Goal: Transaction & Acquisition: Purchase product/service

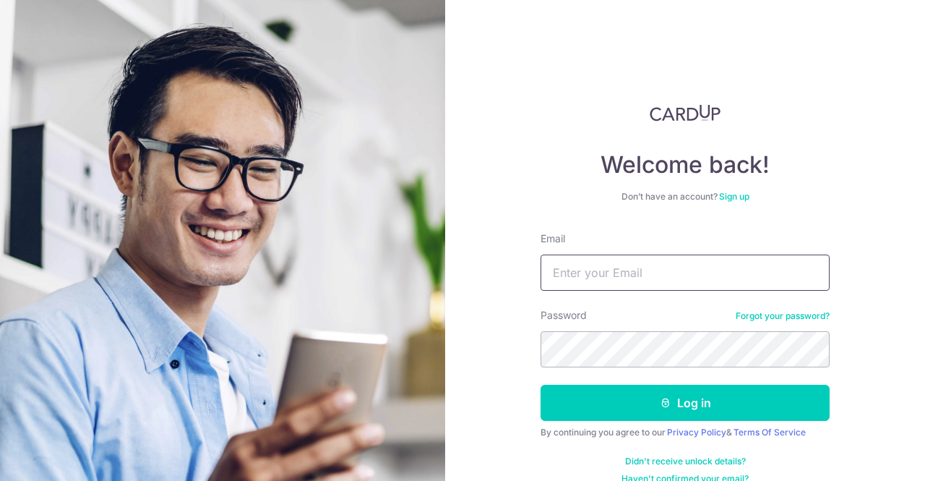
type input "[EMAIL_ADDRESS][DOMAIN_NAME]"
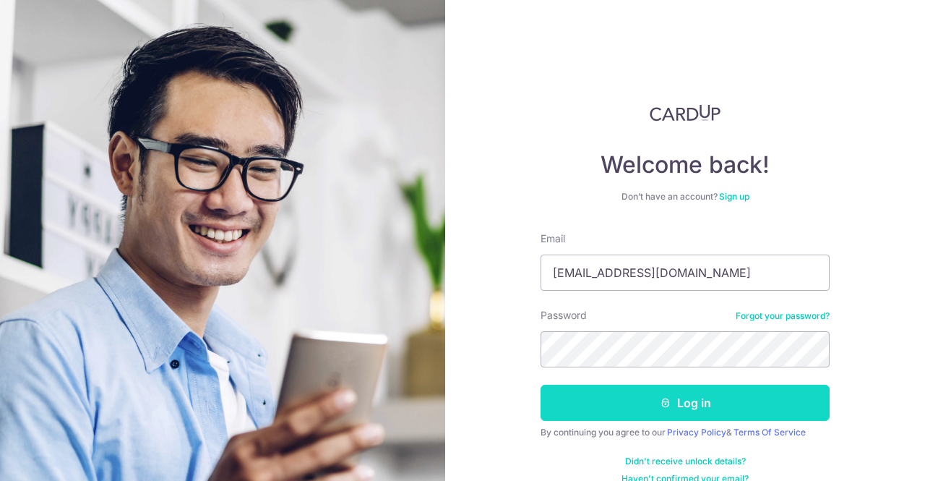
click at [603, 405] on button "Log in" at bounding box center [684, 402] width 289 height 36
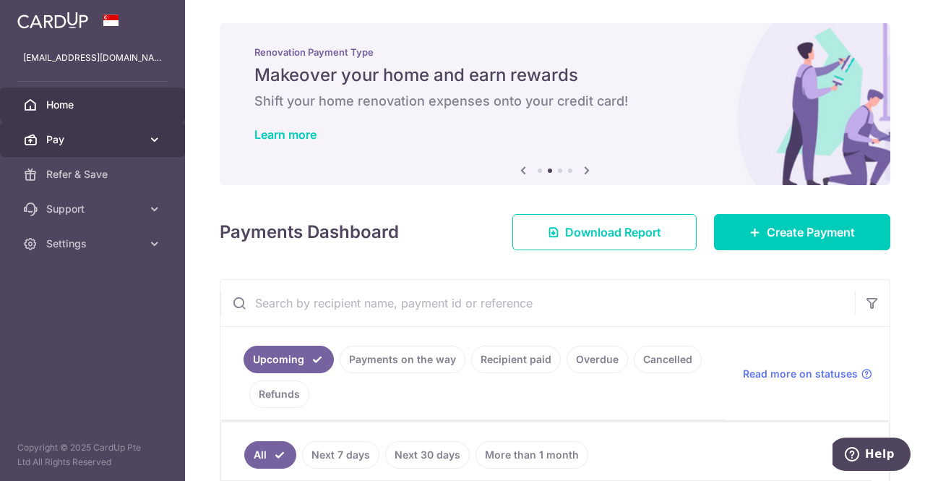
click at [90, 141] on span "Pay" at bounding box center [93, 139] width 95 height 14
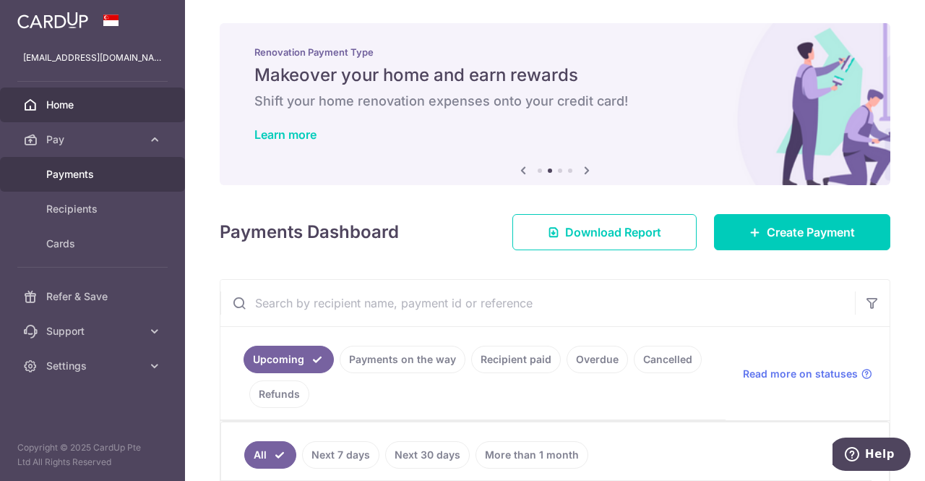
click at [75, 167] on span "Payments" at bounding box center [93, 174] width 95 height 14
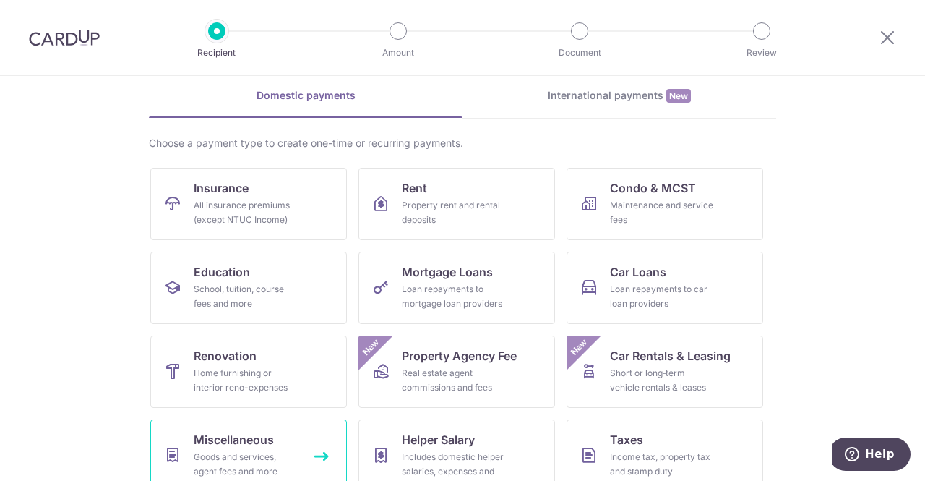
scroll to position [145, 0]
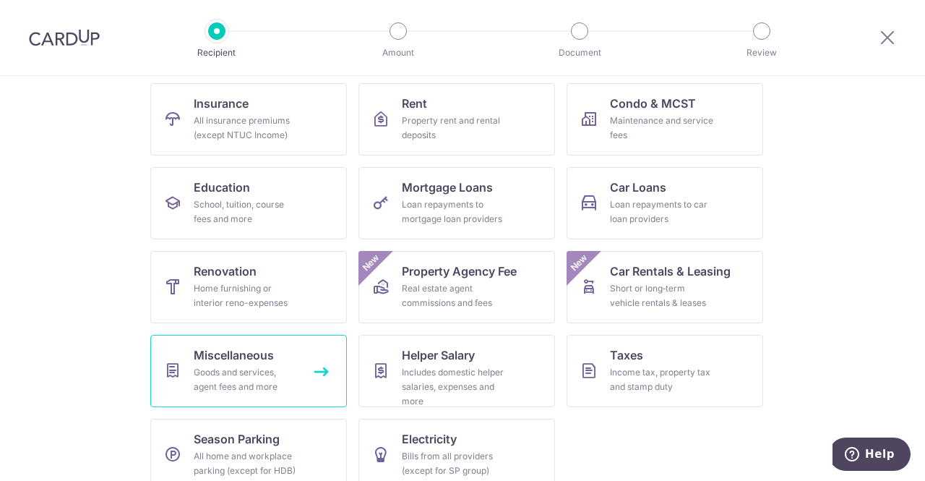
click at [249, 369] on div "Goods and services, agent fees and more" at bounding box center [246, 379] width 104 height 29
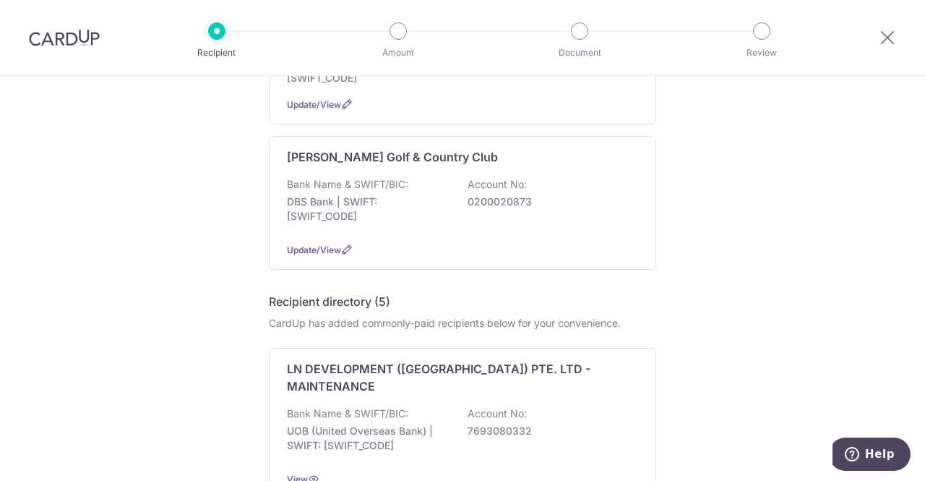
scroll to position [1084, 0]
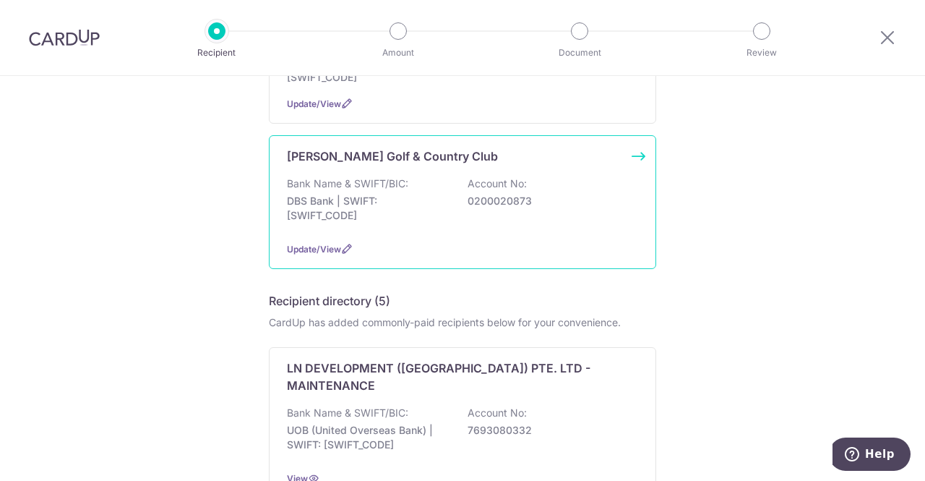
click at [397, 176] on p "Bank Name & SWIFT/BIC:" at bounding box center [347, 183] width 121 height 14
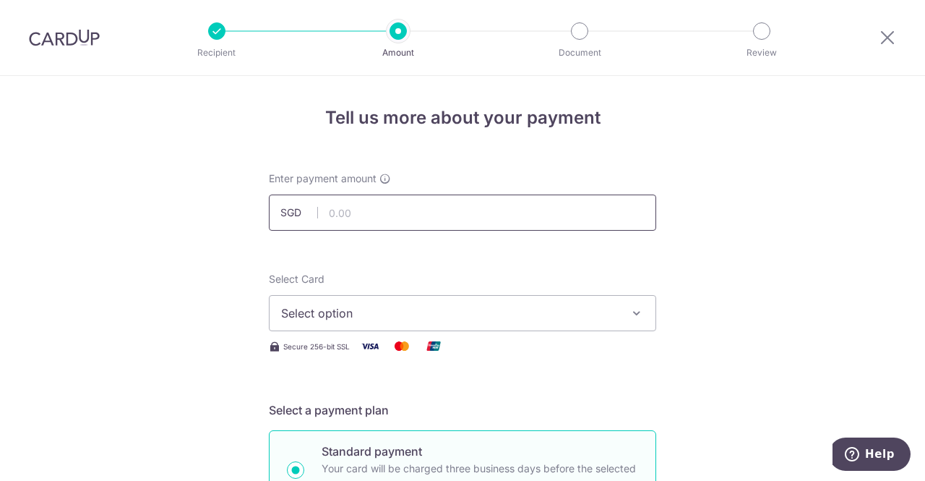
click at [376, 215] on input "text" at bounding box center [462, 212] width 387 height 36
click at [492, 226] on input "text" at bounding box center [462, 212] width 387 height 36
type input "317.43"
click at [561, 312] on span "Select option" at bounding box center [449, 312] width 337 height 17
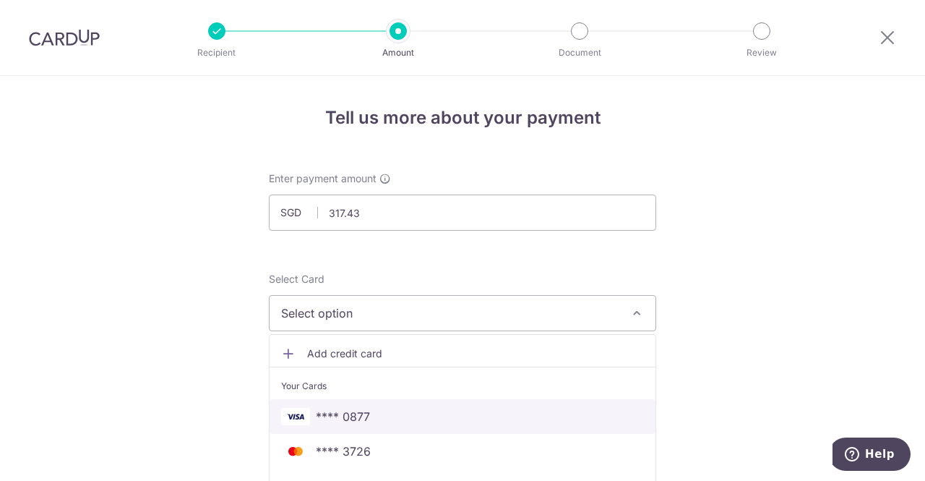
click at [374, 416] on span "**** 0877" at bounding box center [462, 416] width 363 height 17
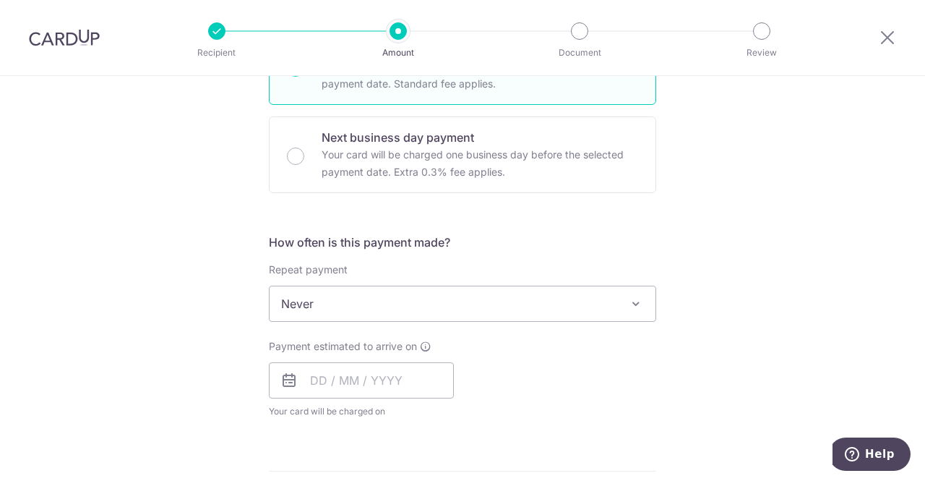
scroll to position [434, 0]
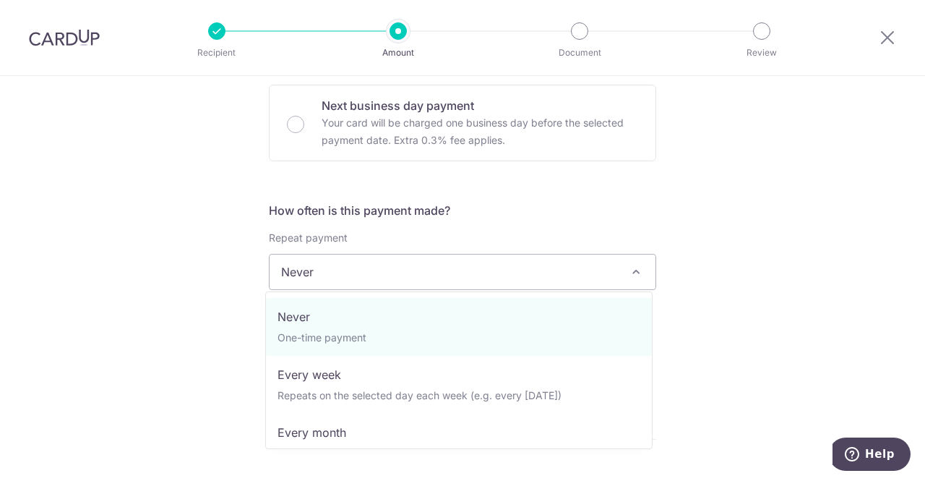
click at [402, 270] on span "Never" at bounding box center [463, 271] width 386 height 35
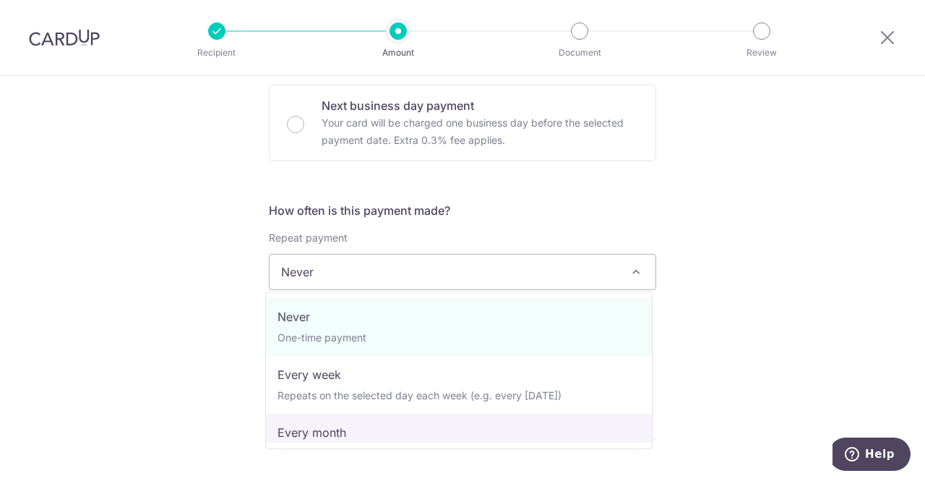
select select "3"
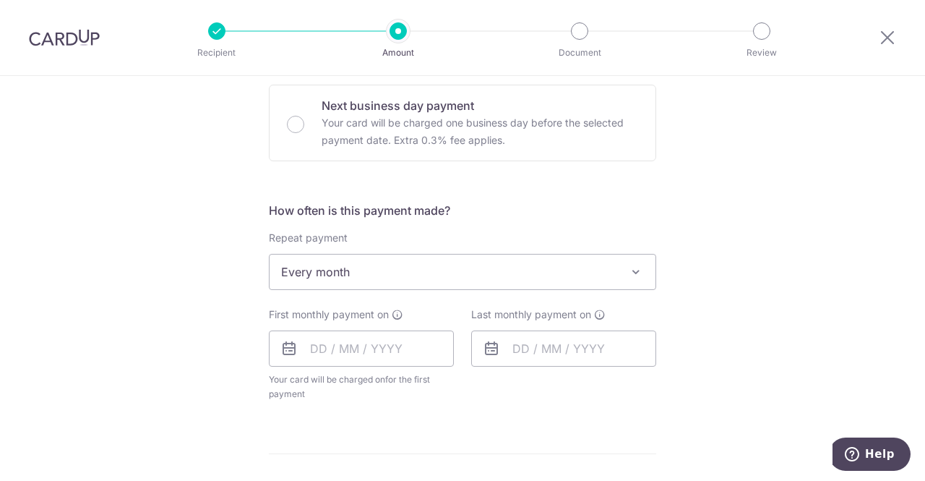
click at [701, 218] on div "Tell us more about your payment Enter payment amount SGD 317.43 317.43 Select C…" at bounding box center [462, 303] width 925 height 1322
click at [366, 349] on input "text" at bounding box center [361, 348] width 185 height 36
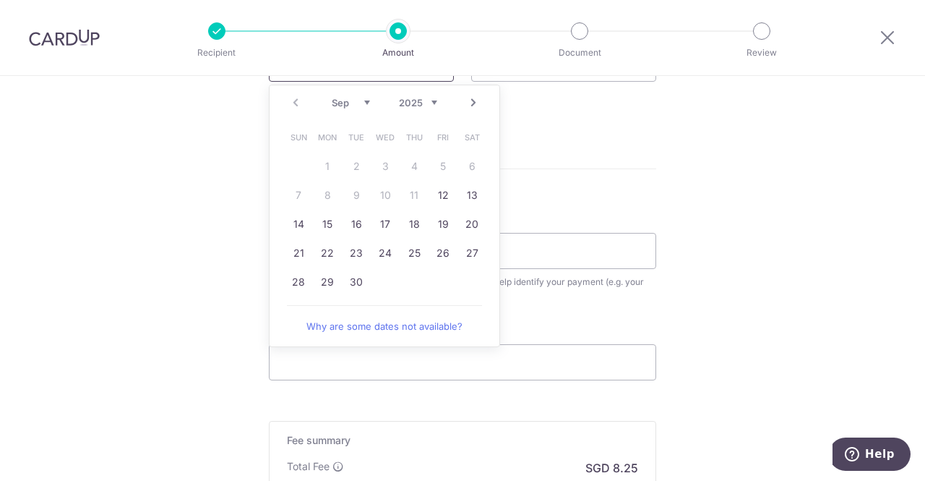
scroll to position [723, 0]
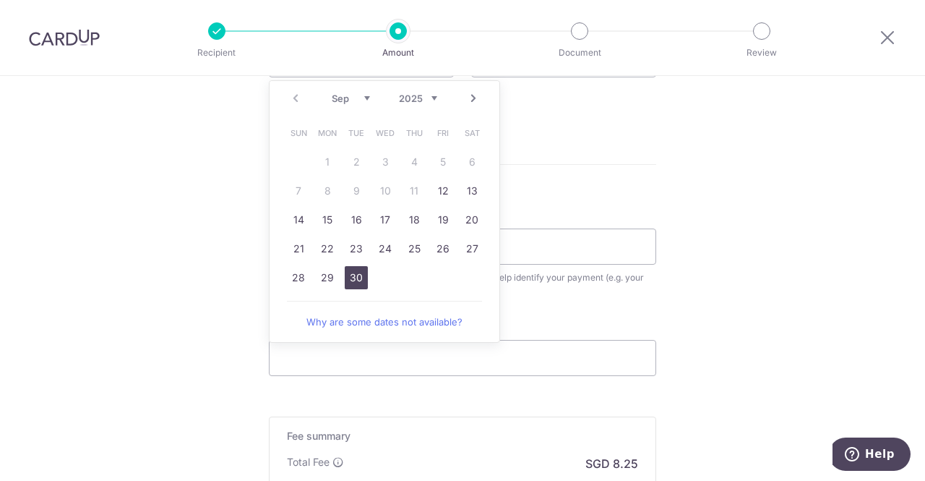
click at [354, 272] on link "30" at bounding box center [356, 277] width 23 height 23
type input "30/09/2025"
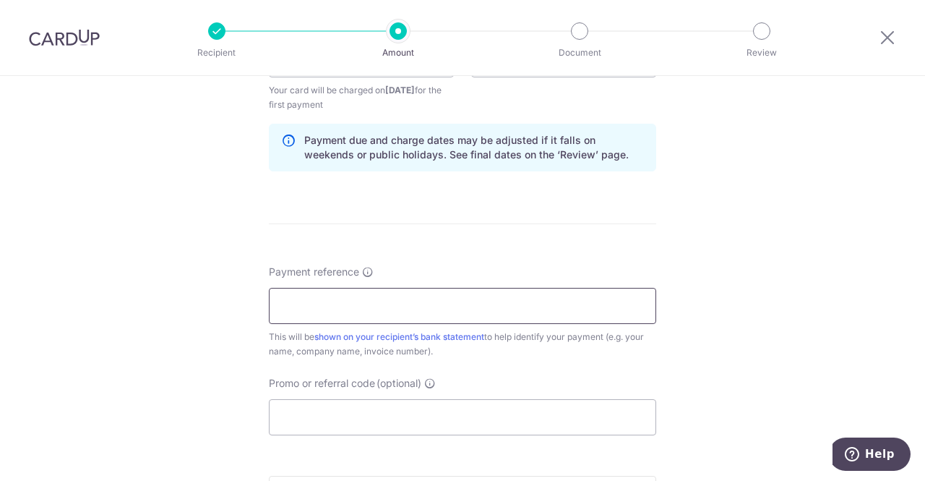
click at [347, 314] on input "Payment reference" at bounding box center [462, 306] width 387 height 36
type input "GT6280-00"
click at [556, 401] on input "Promo or referral code (optional)" at bounding box center [462, 417] width 387 height 36
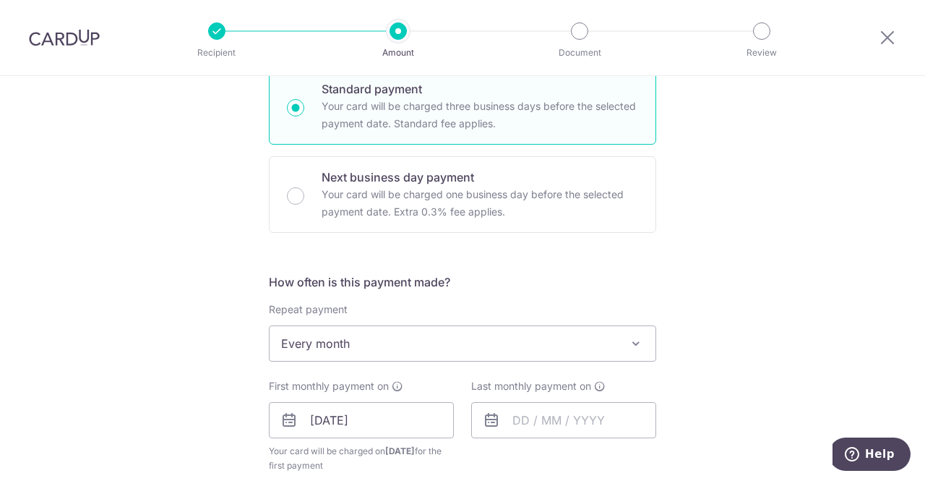
scroll to position [361, 0]
type input "OCBC195"
click at [421, 338] on span "Every month" at bounding box center [463, 344] width 386 height 35
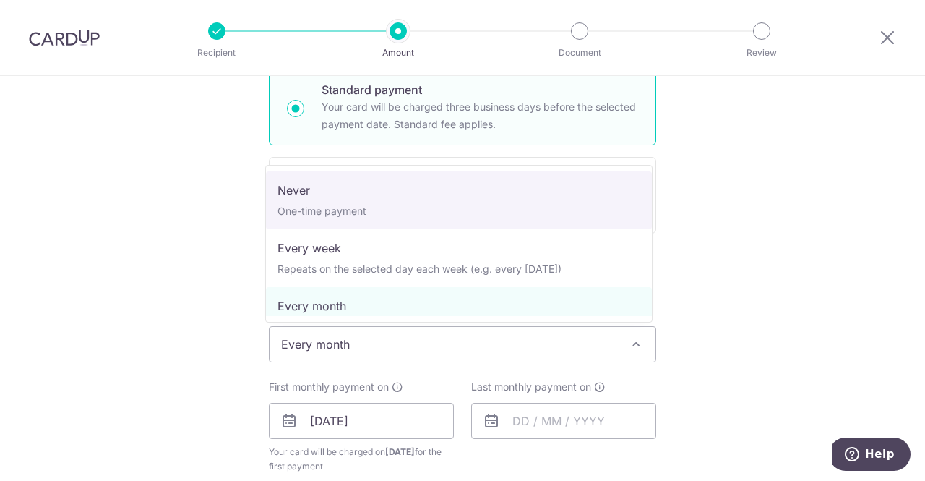
select select "1"
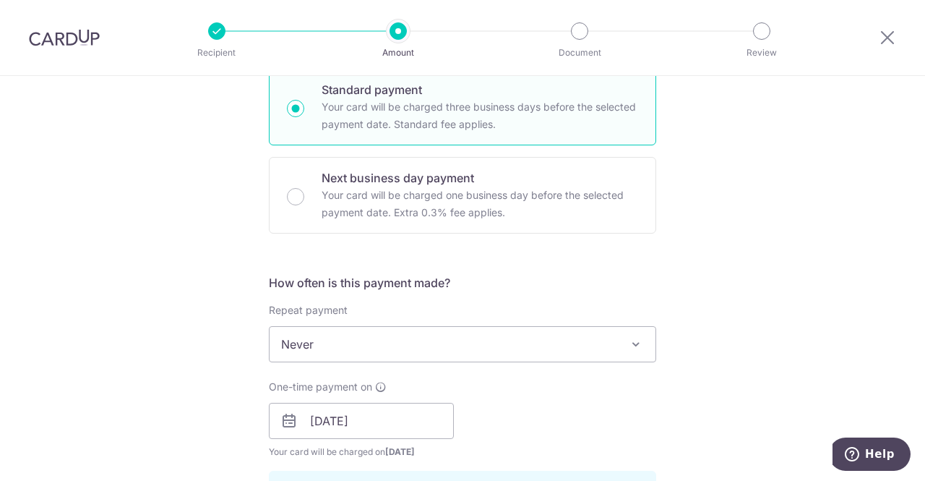
click at [697, 283] on div "Tell us more about your payment Enter payment amount SGD 317.43 317.43 Select C…" at bounding box center [462, 430] width 925 height 1431
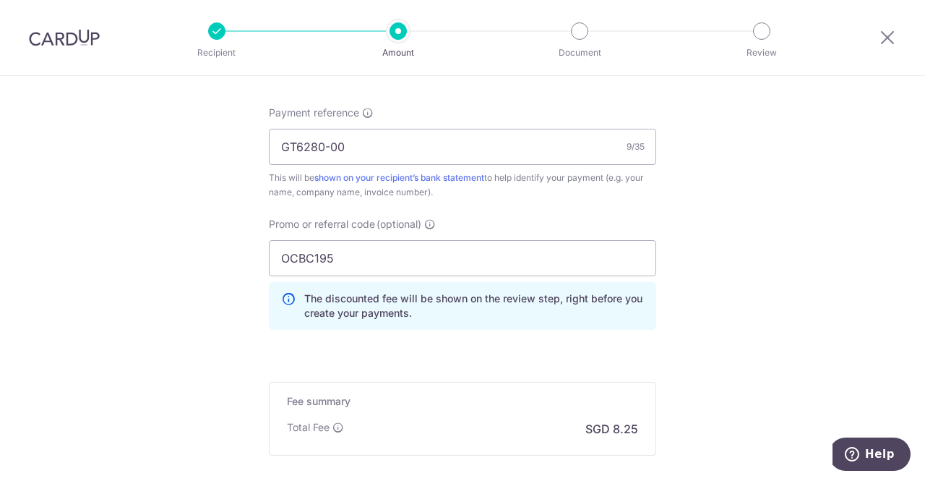
scroll to position [1022, 0]
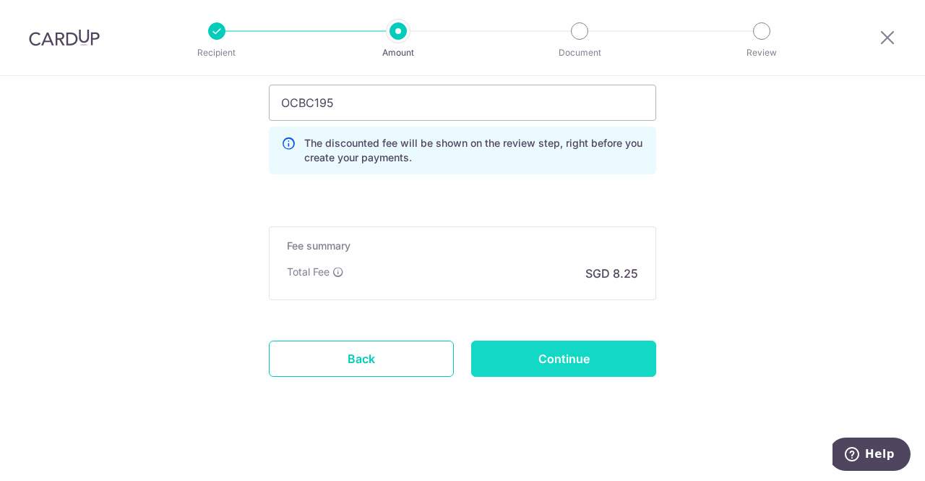
click at [569, 360] on input "Continue" at bounding box center [563, 358] width 185 height 36
type input "Create Schedule"
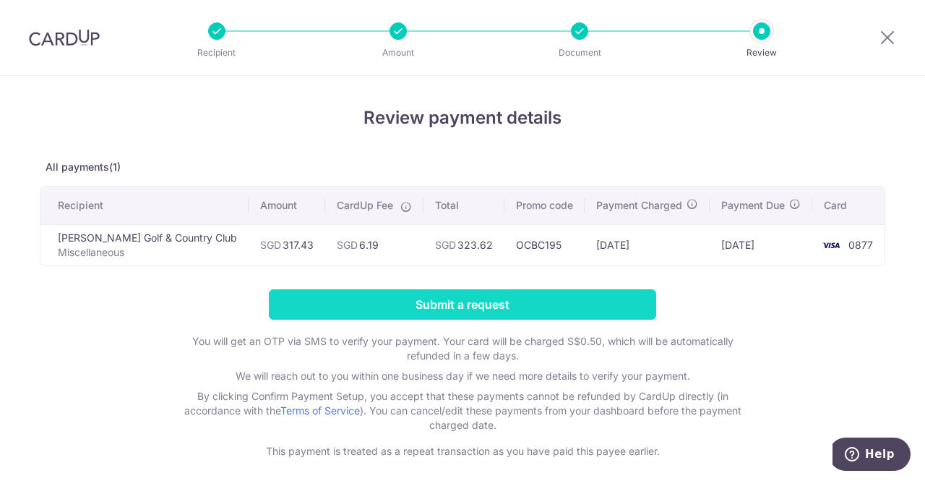
click at [487, 300] on input "Submit a request" at bounding box center [462, 304] width 387 height 30
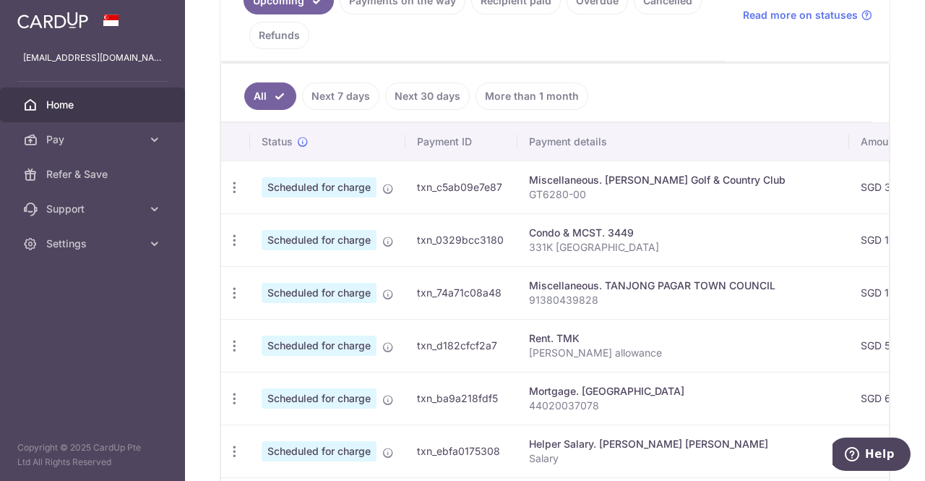
scroll to position [361, 0]
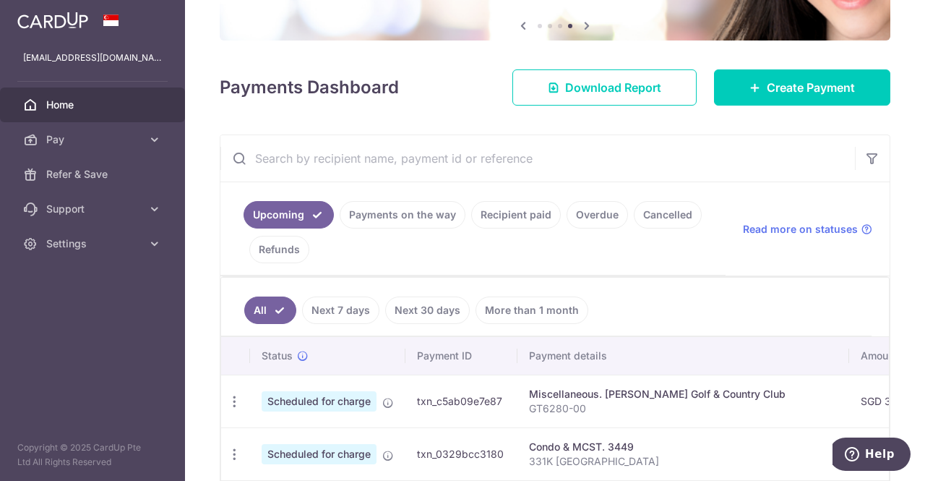
click at [402, 221] on link "Payments on the way" at bounding box center [403, 214] width 126 height 27
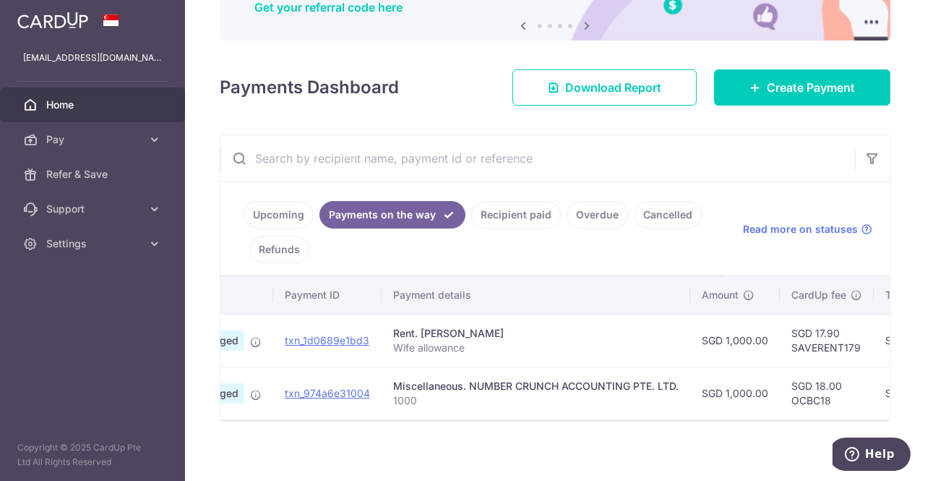
scroll to position [0, 0]
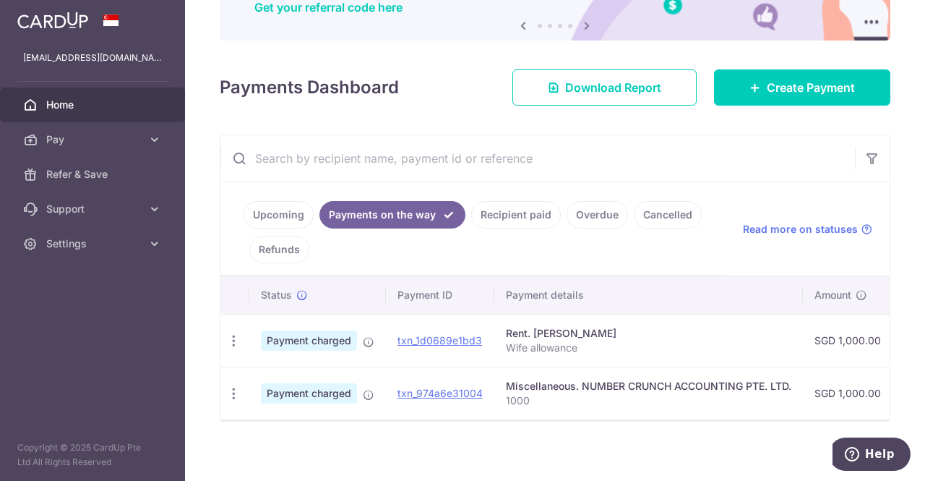
click at [520, 216] on link "Recipient paid" at bounding box center [516, 214] width 90 height 27
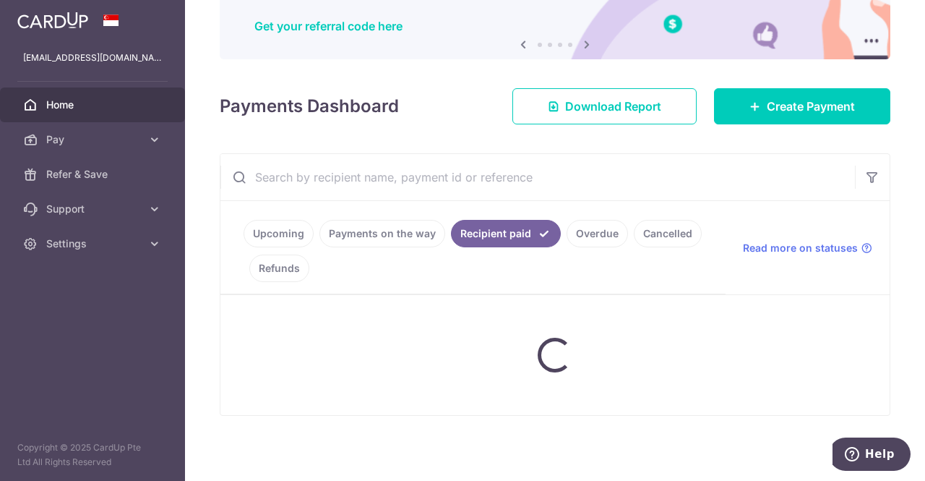
scroll to position [145, 0]
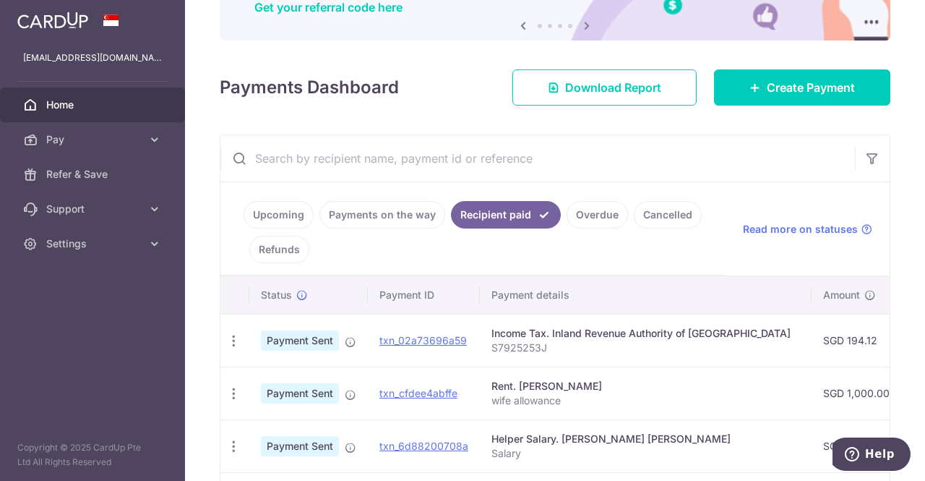
click at [260, 208] on link "Upcoming" at bounding box center [279, 214] width 70 height 27
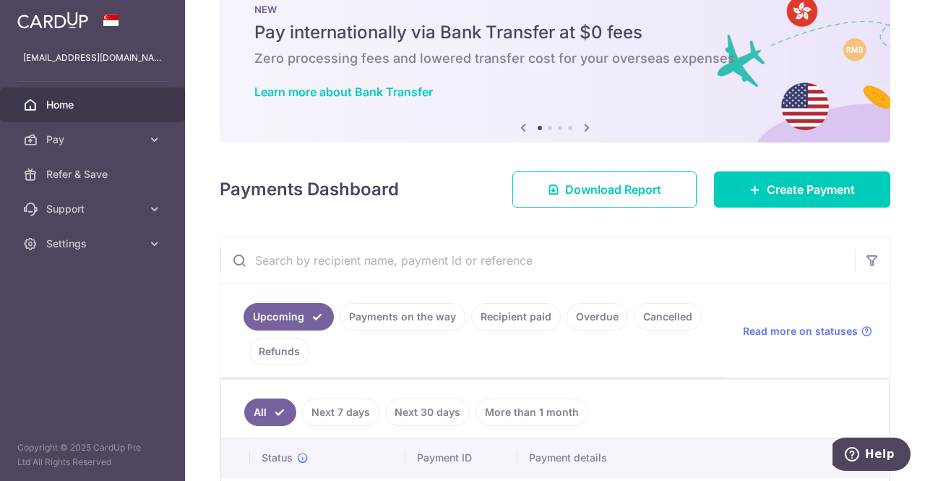
scroll to position [0, 0]
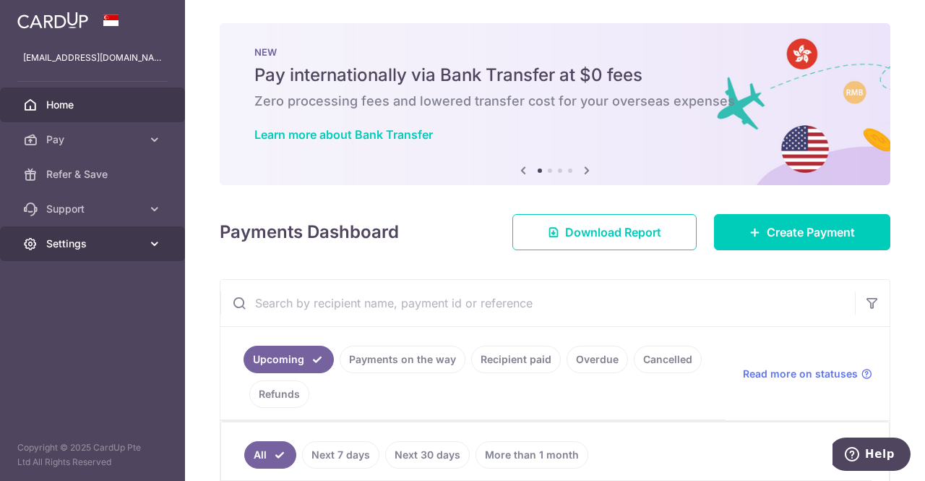
click at [117, 253] on link "Settings" at bounding box center [92, 243] width 185 height 35
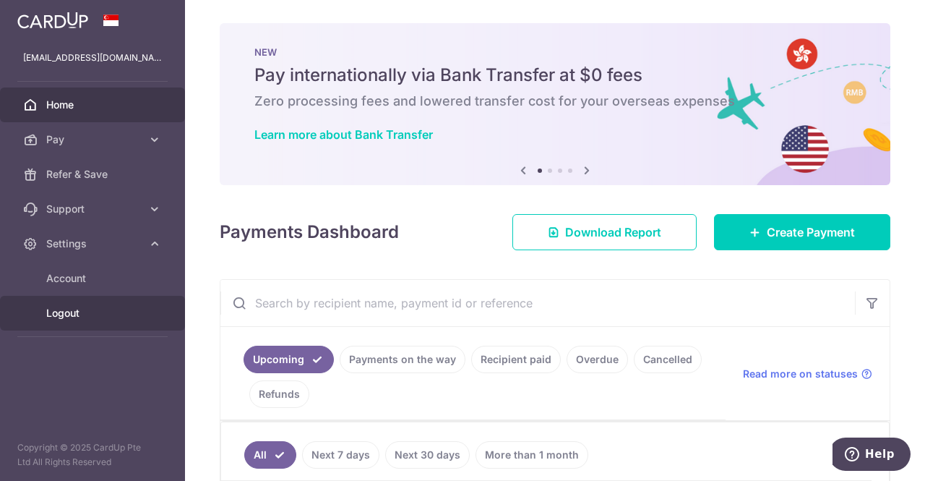
click at [76, 316] on span "Logout" at bounding box center [93, 313] width 95 height 14
